Goal: Navigation & Orientation: Find specific page/section

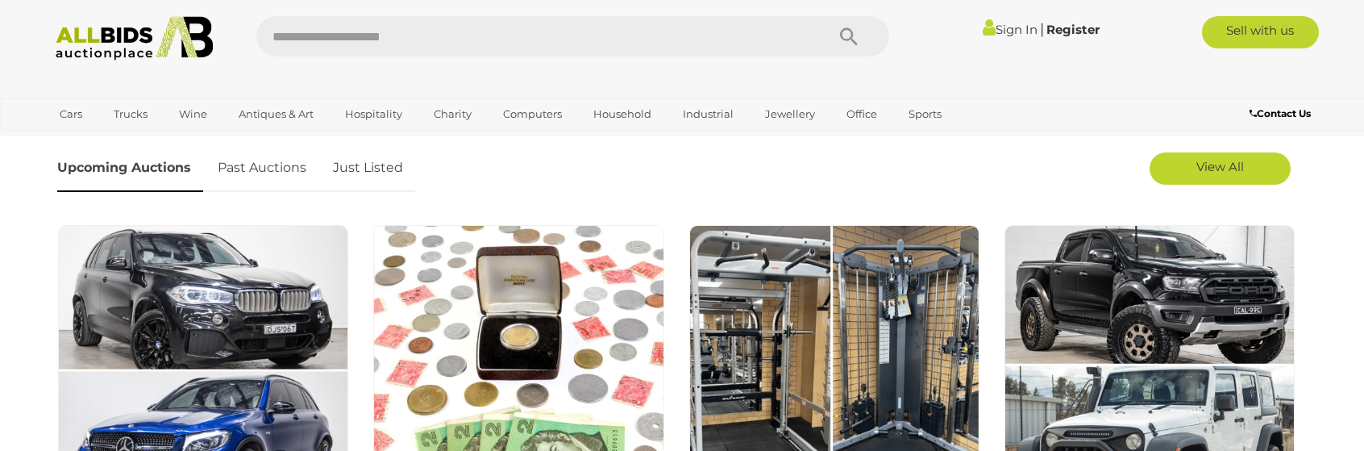
scroll to position [645, 0]
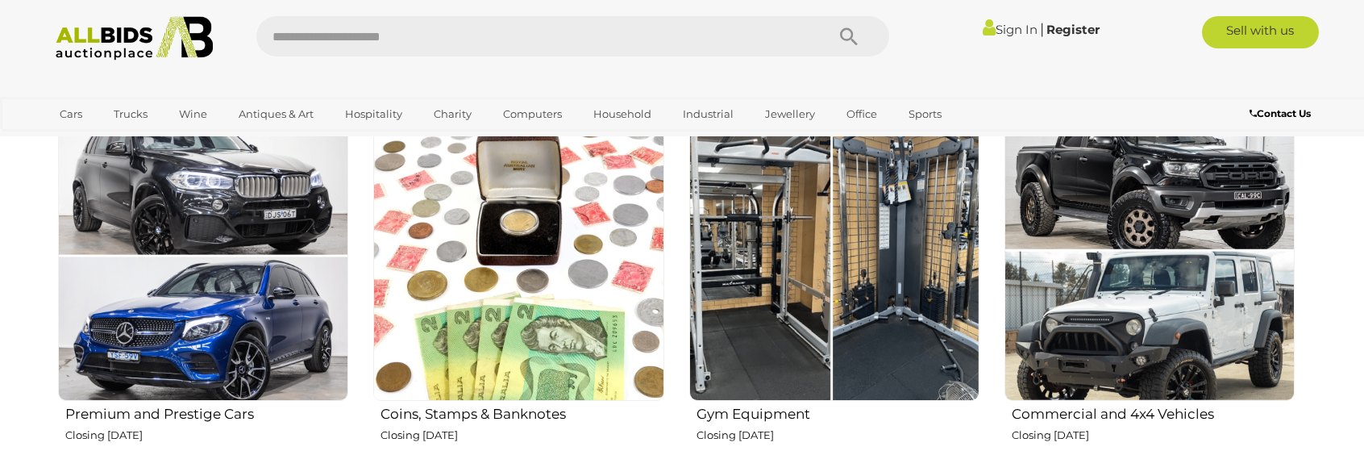
click at [254, 303] on img at bounding box center [203, 255] width 290 height 290
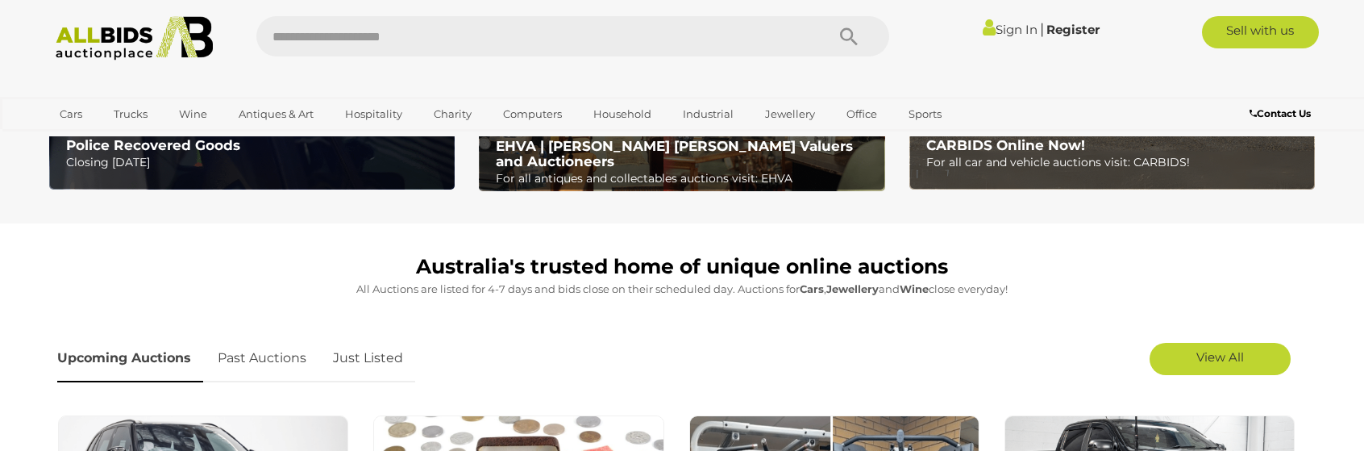
scroll to position [322, 0]
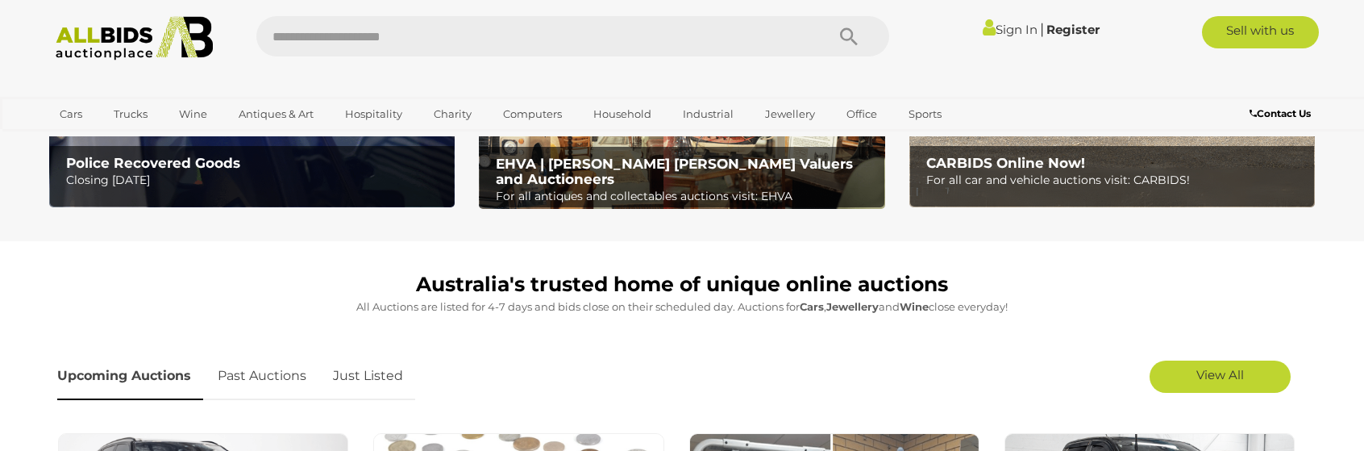
click at [1006, 25] on link "Sign In" at bounding box center [1010, 29] width 55 height 15
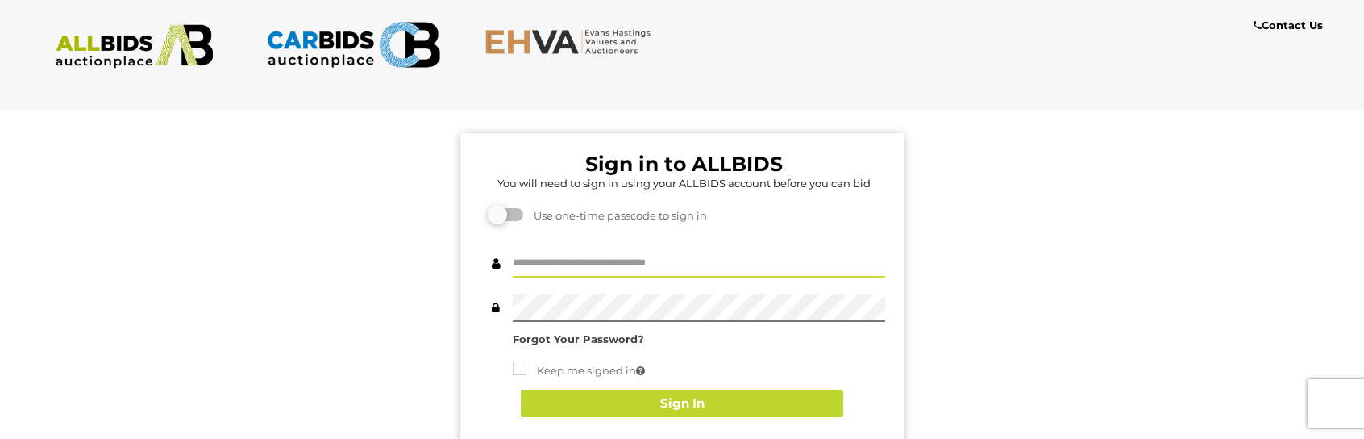
click at [568, 256] on input "text" at bounding box center [699, 263] width 372 height 28
type input "**********"
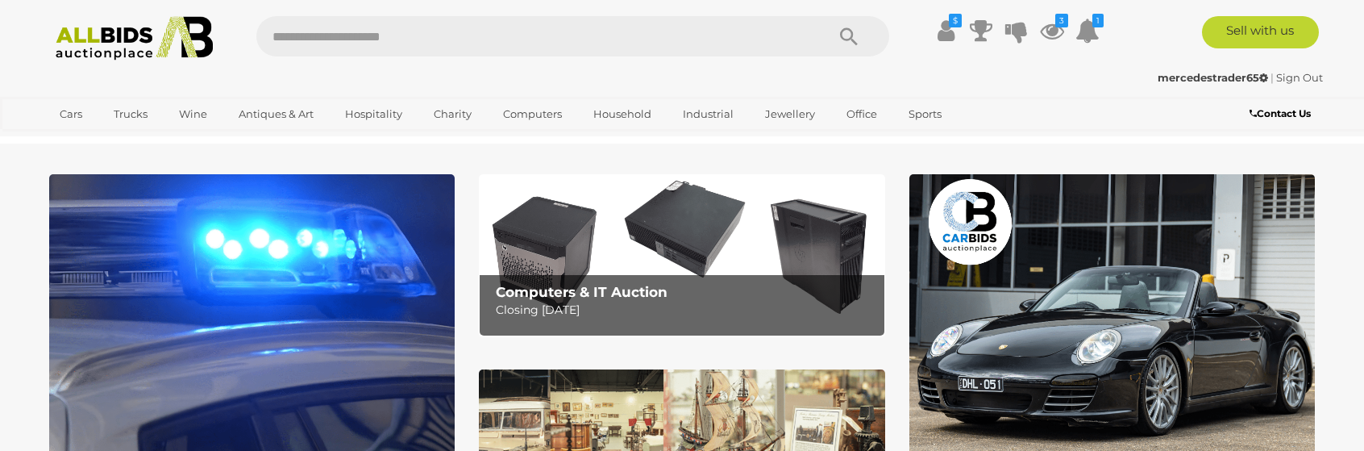
click at [1088, 35] on icon at bounding box center [1087, 30] width 24 height 29
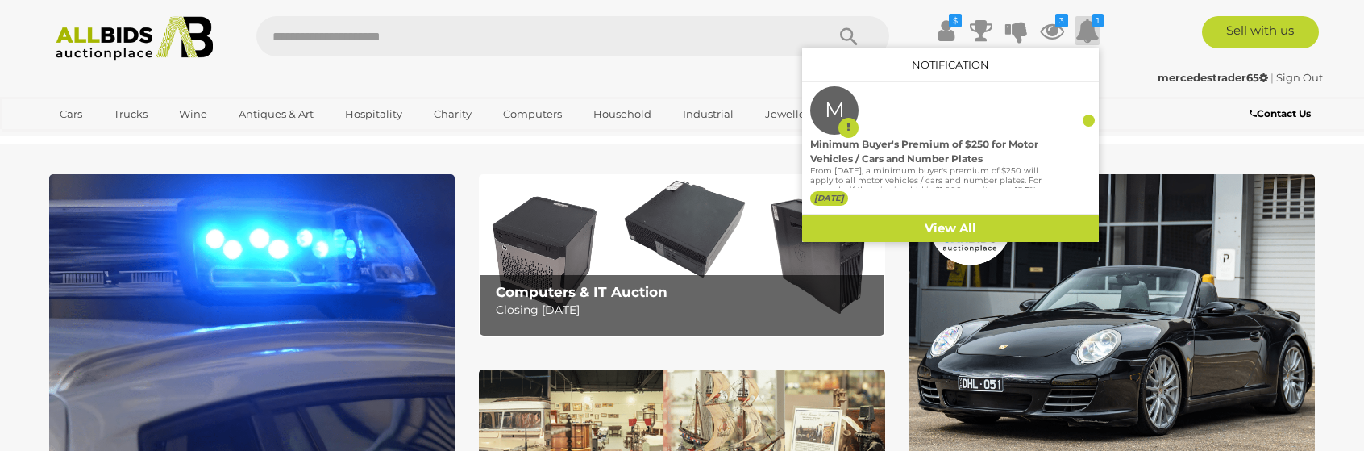
click at [1055, 30] on icon at bounding box center [1052, 30] width 24 height 29
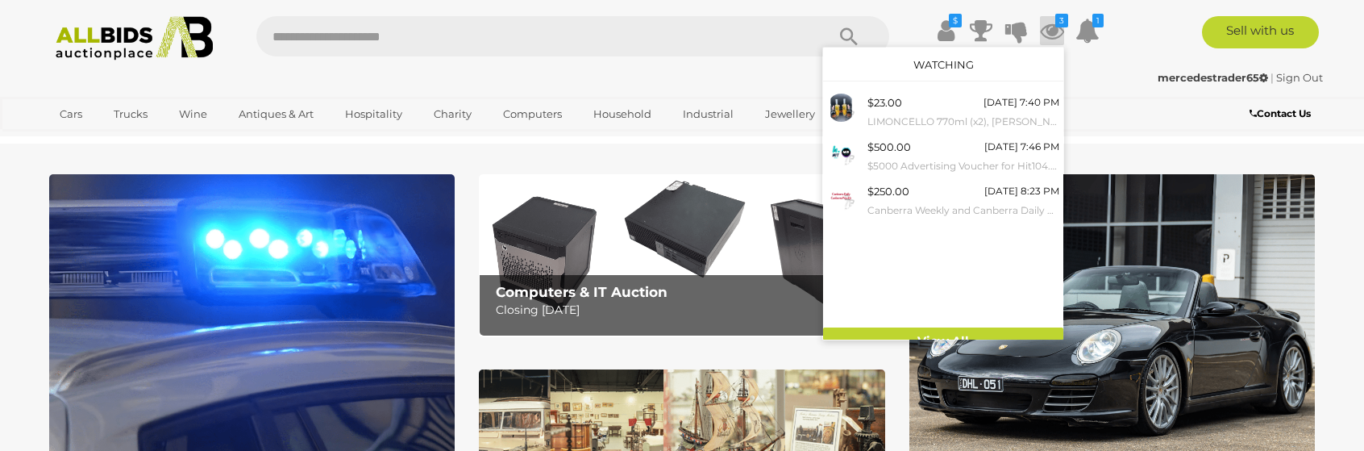
click at [1166, 131] on div "$ Track & Trace" at bounding box center [682, 68] width 1364 height 136
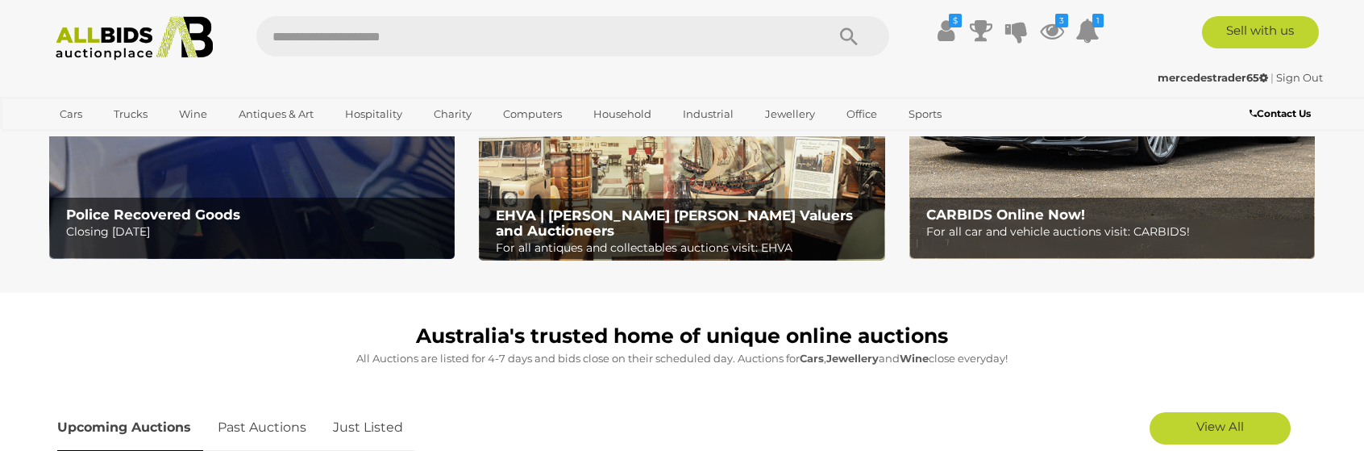
scroll to position [161, 0]
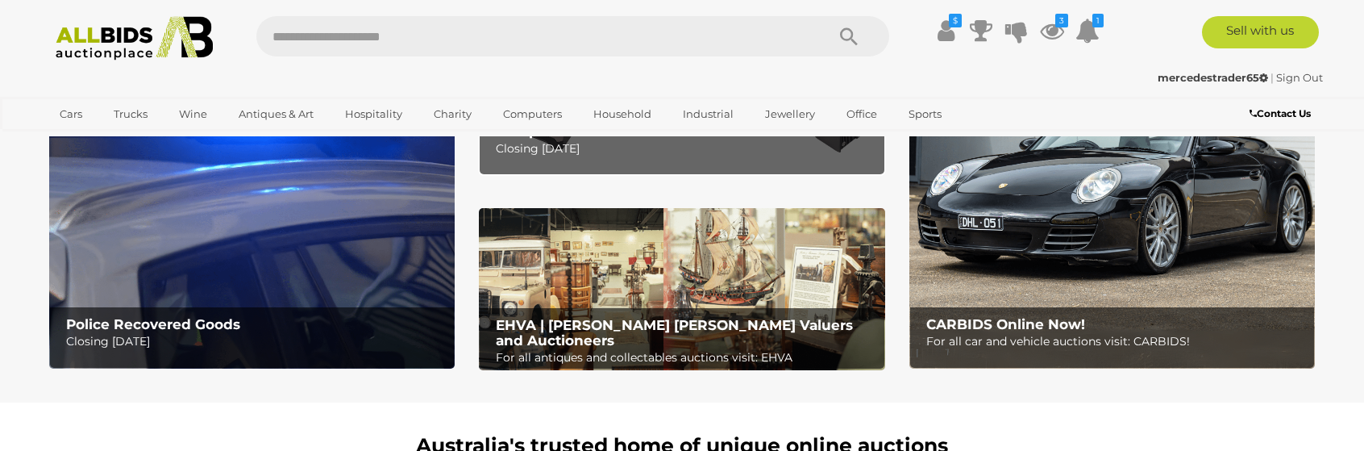
click at [697, 271] on img at bounding box center [682, 289] width 406 height 163
